Goal: Book appointment/travel/reservation

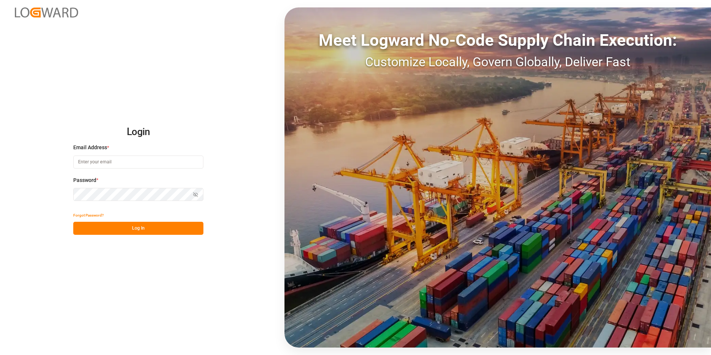
type input "[PERSON_NAME][EMAIL_ADDRESS][PERSON_NAME][DOMAIN_NAME]"
click at [155, 227] on button "Log In" at bounding box center [138, 228] width 130 height 13
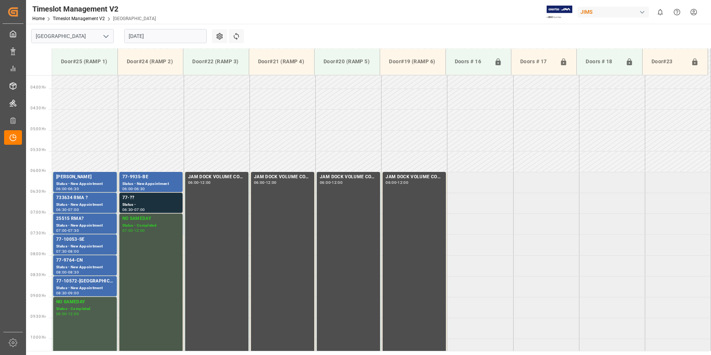
scroll to position [176, 0]
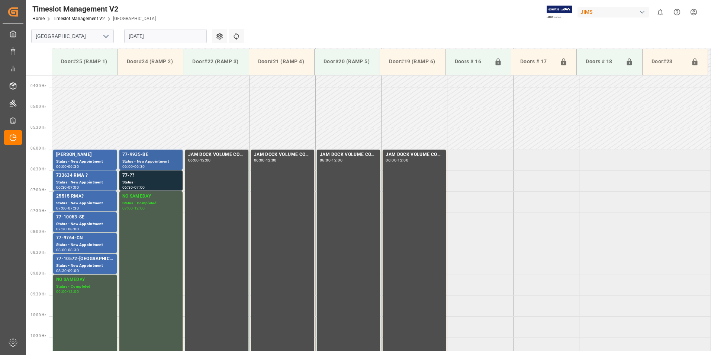
click at [154, 157] on div "77-9935-BE" at bounding box center [150, 154] width 57 height 7
click at [137, 180] on div "Status -" at bounding box center [150, 182] width 57 height 6
click at [71, 267] on div "Status - New Appointment" at bounding box center [85, 266] width 58 height 6
click at [78, 244] on div "Status - New Appointment" at bounding box center [85, 245] width 58 height 6
click at [83, 225] on div "Status - New Appointment" at bounding box center [85, 224] width 58 height 6
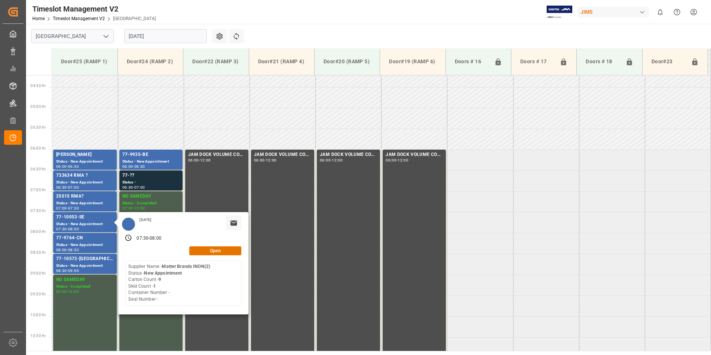
click at [151, 34] on input "[DATE]" at bounding box center [165, 36] width 83 height 14
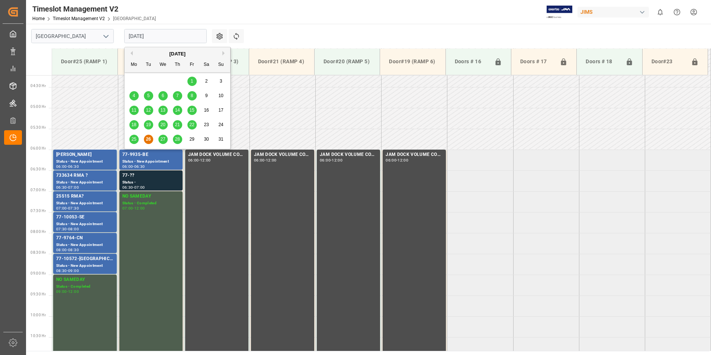
click at [163, 136] on div "27" at bounding box center [162, 139] width 9 height 9
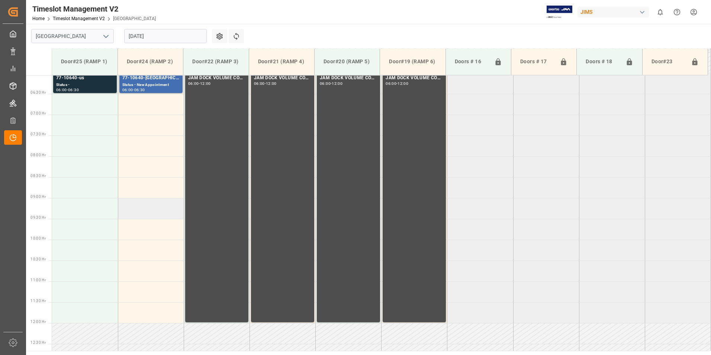
scroll to position [213, 0]
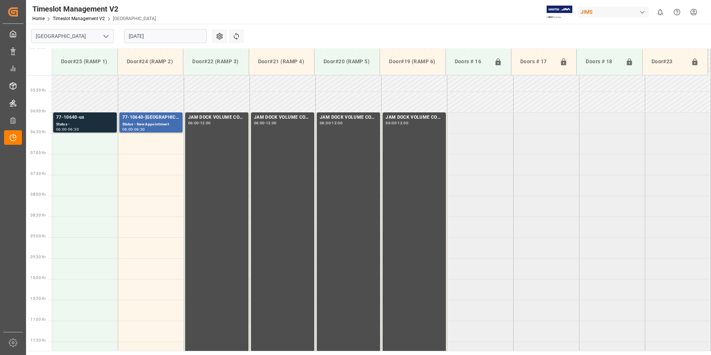
click at [81, 125] on div "Status -" at bounding box center [85, 124] width 58 height 6
click at [142, 126] on div "Status - New Appointment" at bounding box center [150, 124] width 57 height 6
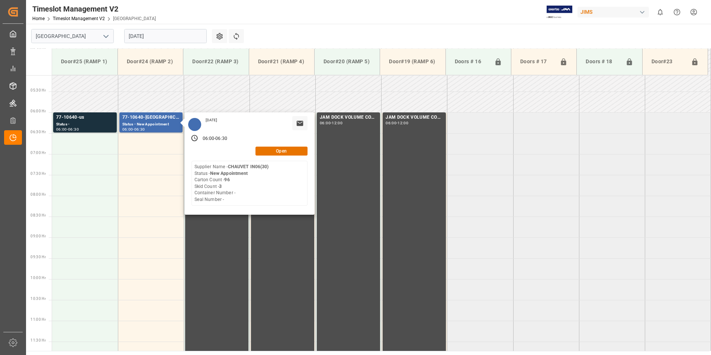
click at [149, 38] on input "[DATE]" at bounding box center [165, 36] width 83 height 14
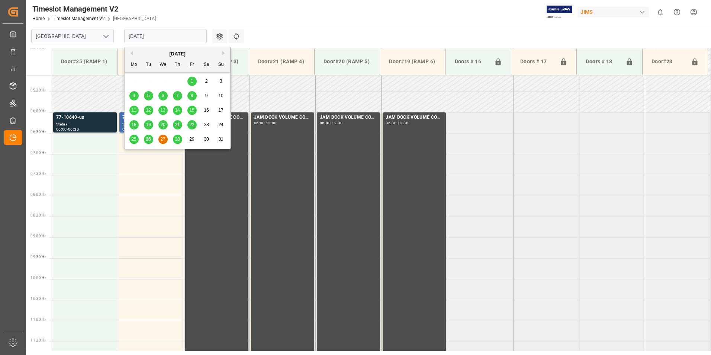
click at [177, 140] on span "28" at bounding box center [177, 138] width 5 height 5
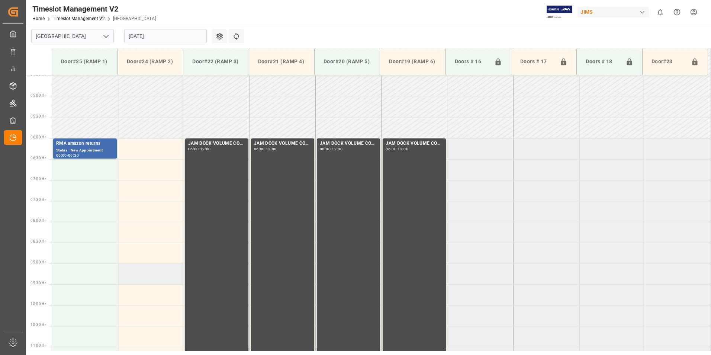
scroll to position [176, 0]
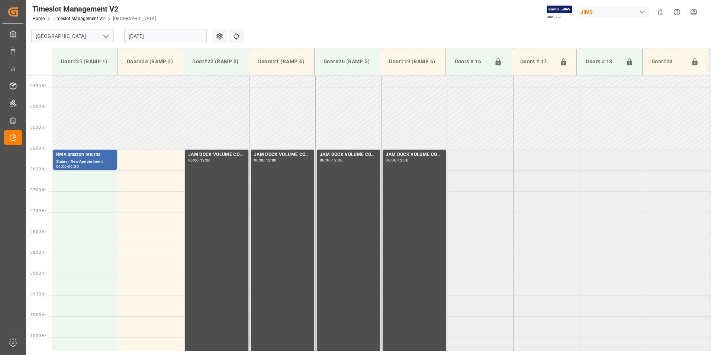
click at [158, 37] on input "[DATE]" at bounding box center [165, 36] width 83 height 14
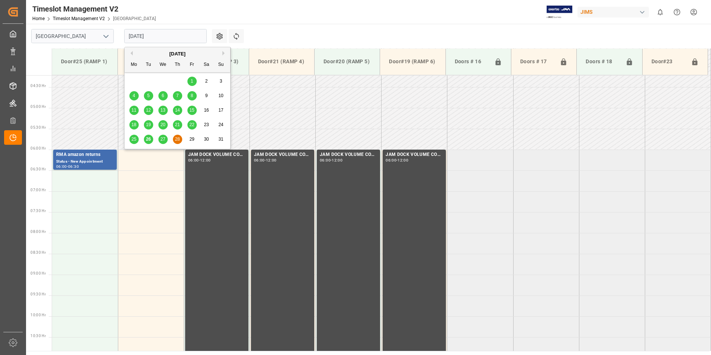
click at [222, 51] on button "Next Month" at bounding box center [224, 53] width 4 height 4
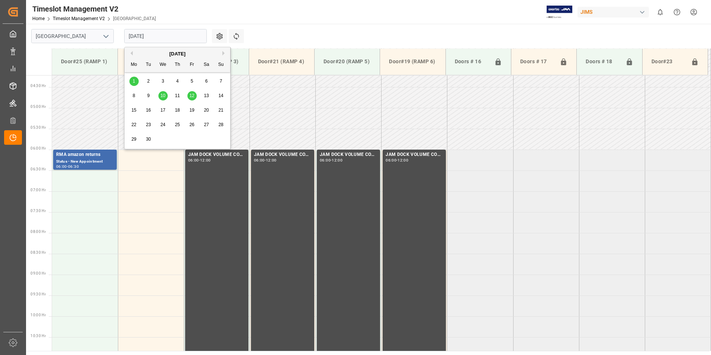
click at [135, 81] on span "1" at bounding box center [134, 80] width 3 height 5
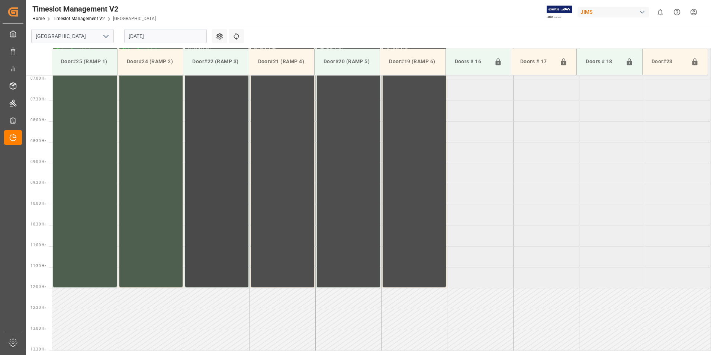
scroll to position [213, 0]
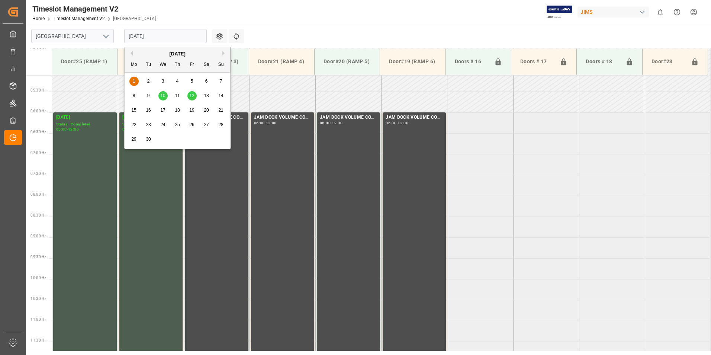
click at [166, 38] on input "[DATE]" at bounding box center [165, 36] width 83 height 14
click at [164, 95] on span "10" at bounding box center [162, 95] width 5 height 5
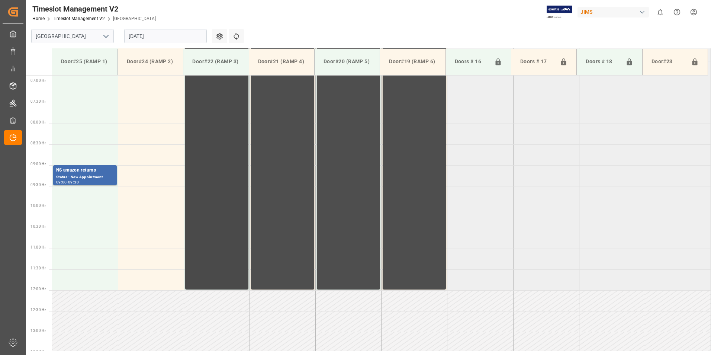
scroll to position [287, 0]
